Goal: Information Seeking & Learning: Learn about a topic

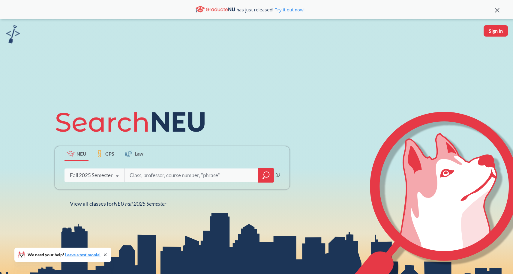
click at [166, 179] on input "search" at bounding box center [191, 175] width 125 height 13
type input "3307"
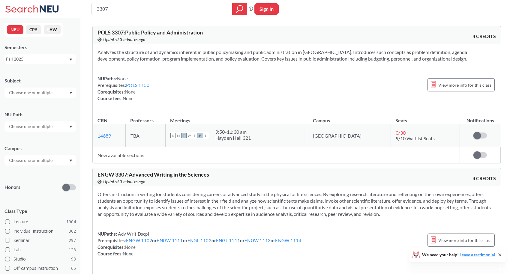
click at [96, 9] on input "3307" at bounding box center [162, 9] width 132 height 10
type input "ENGW 3307"
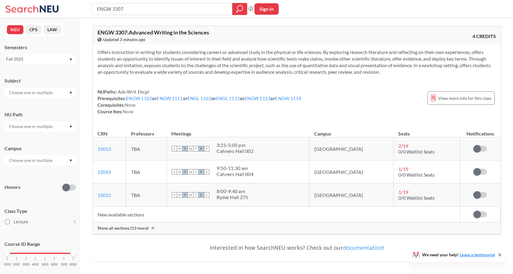
click at [122, 228] on span "Show all sections (13 more)" at bounding box center [123, 228] width 51 height 5
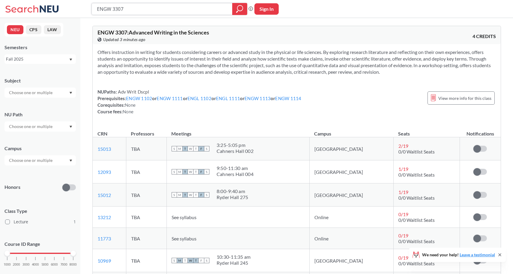
click at [139, 8] on input "ENGW 3307" at bounding box center [162, 9] width 132 height 10
type input "ENGW 3306"
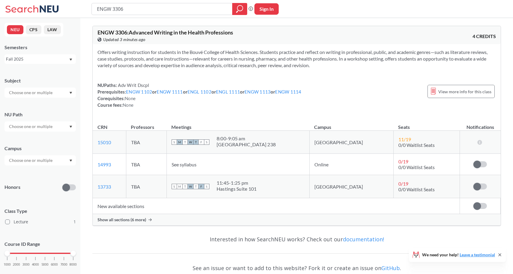
click at [129, 222] on span "Show all sections (6 more)" at bounding box center [122, 219] width 49 height 5
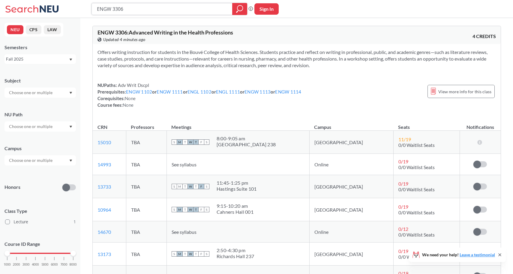
click at [126, 10] on input "ENGW 3306" at bounding box center [162, 9] width 132 height 10
type input "ENGW 3315"
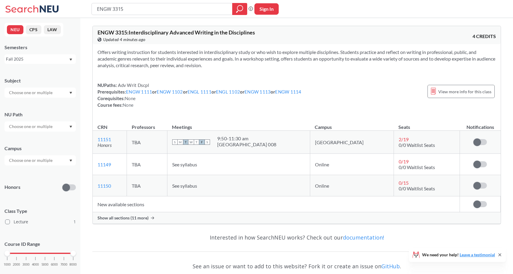
click at [134, 219] on span "Show all sections (11 more)" at bounding box center [123, 218] width 51 height 5
